Goal: Transaction & Acquisition: Purchase product/service

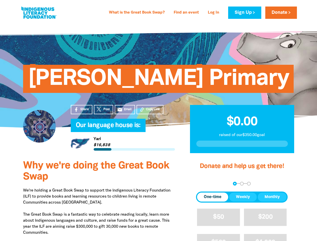
click at [159, 121] on h4 "Our language house is:﻿" at bounding box center [128, 126] width 104 height 10
click at [150, 110] on span "Copy Link" at bounding box center [153, 109] width 14 height 5
click at [203, 184] on div "arrow_back Back Step 1 Step 2 Step 3" at bounding box center [242, 184] width 92 height 4
click at [235, 184] on div "Navigate to step 1 of 3 to enter your donation amount" at bounding box center [234, 183] width 1 height 1
click at [213, 197] on span "One-time" at bounding box center [213, 197] width 18 height 6
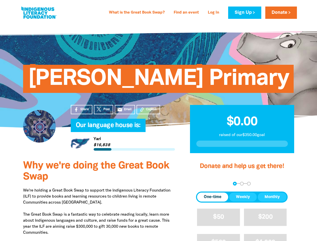
click at [243, 197] on span "Weekly" at bounding box center [243, 197] width 14 height 6
